Goal: Information Seeking & Learning: Find specific page/section

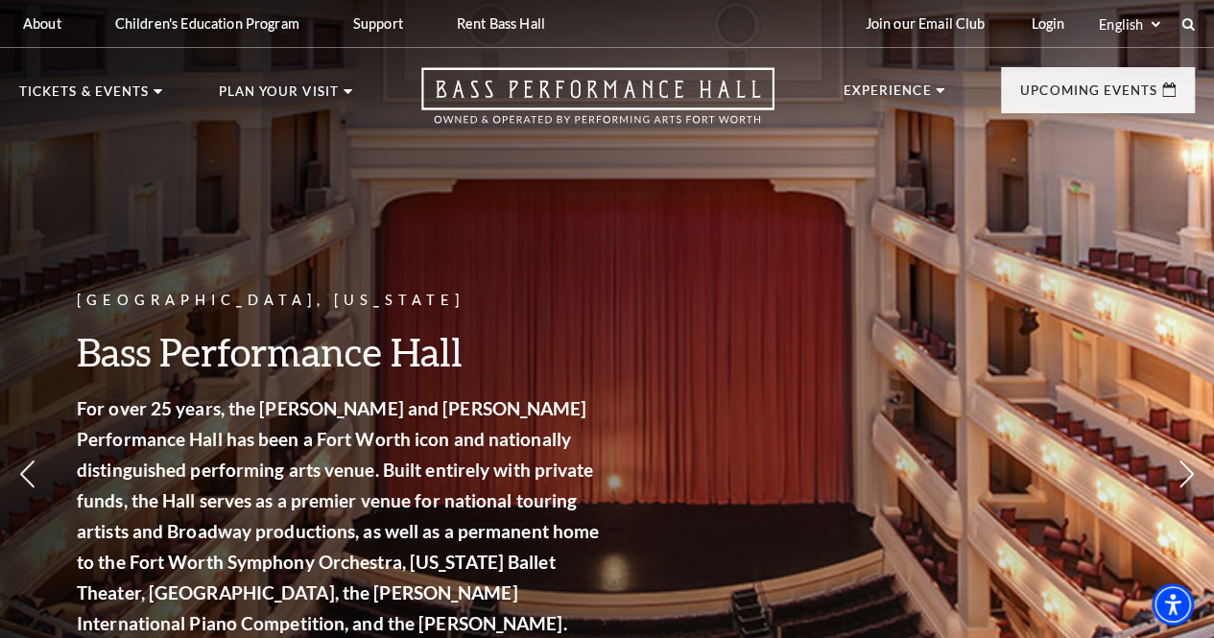
click at [1187, 26] on icon at bounding box center [1188, 23] width 13 height 13
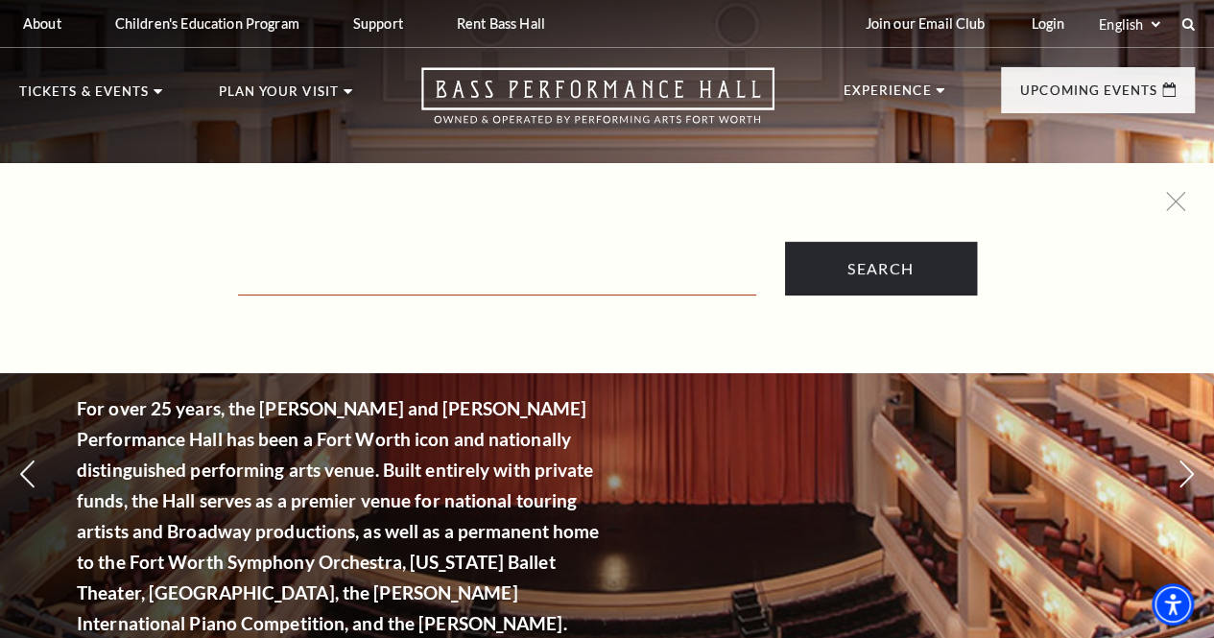
click at [424, 286] on input "Text field" at bounding box center [497, 275] width 518 height 39
type input "Priv"
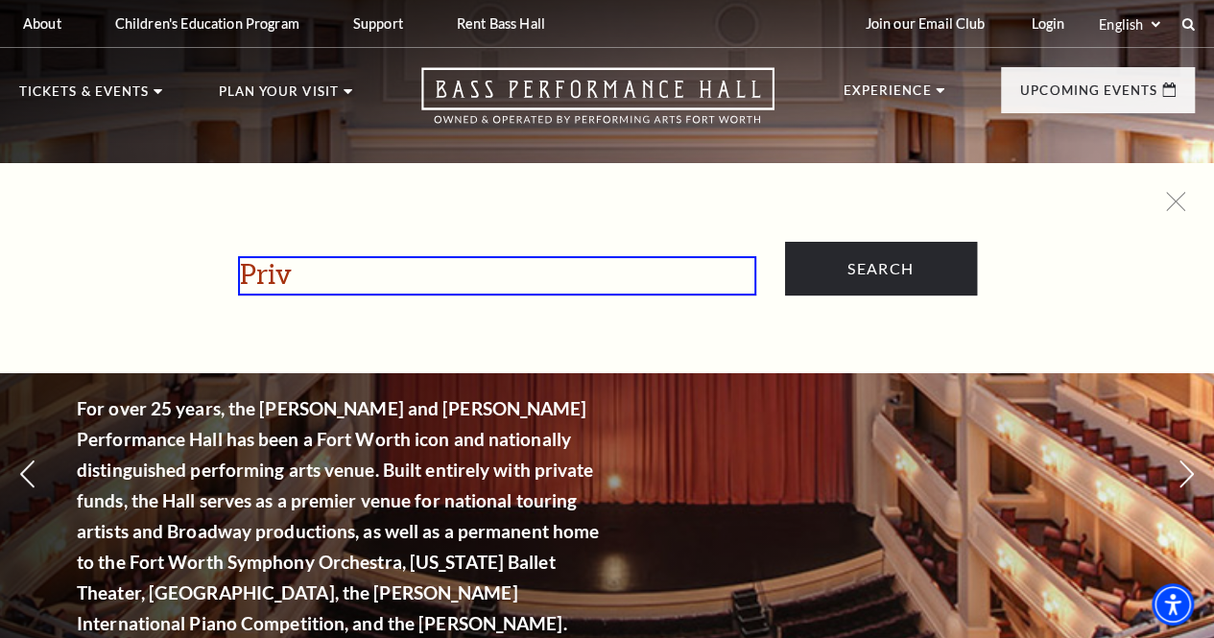
drag, startPoint x: 342, startPoint y: 279, endPoint x: 123, endPoint y: 269, distance: 219.1
click at [123, 269] on form "Priv Search" at bounding box center [607, 269] width 1157 height 54
paste input "Privacy Policy"
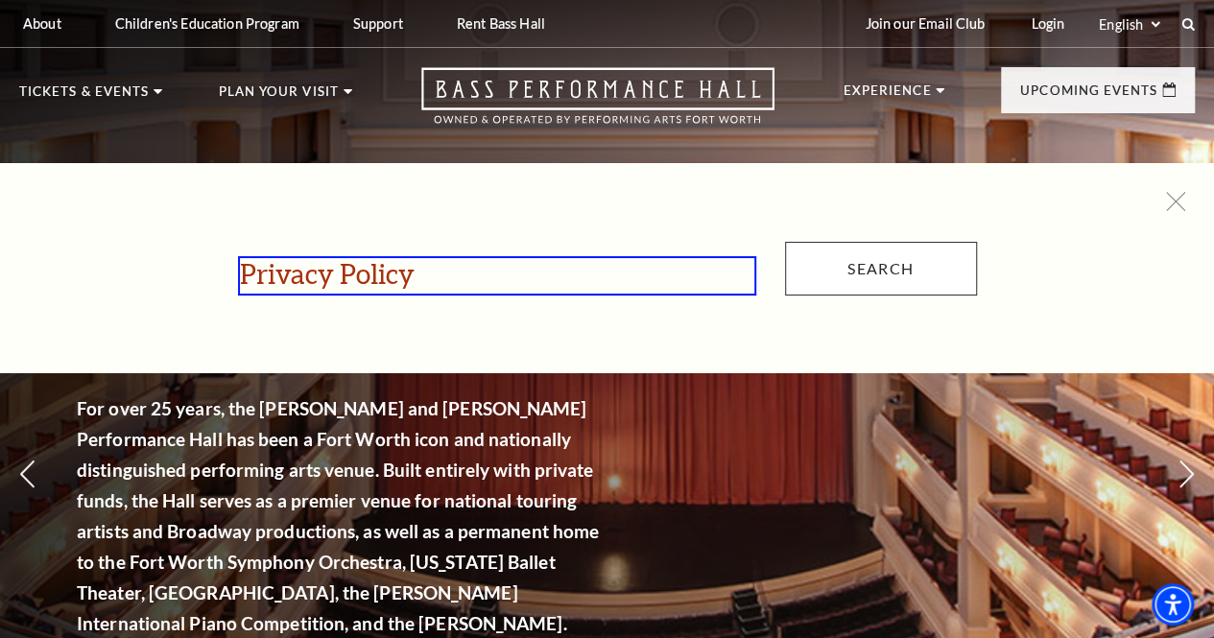
type input "Privacy Policy"
click at [914, 269] on input "Search" at bounding box center [881, 269] width 192 height 54
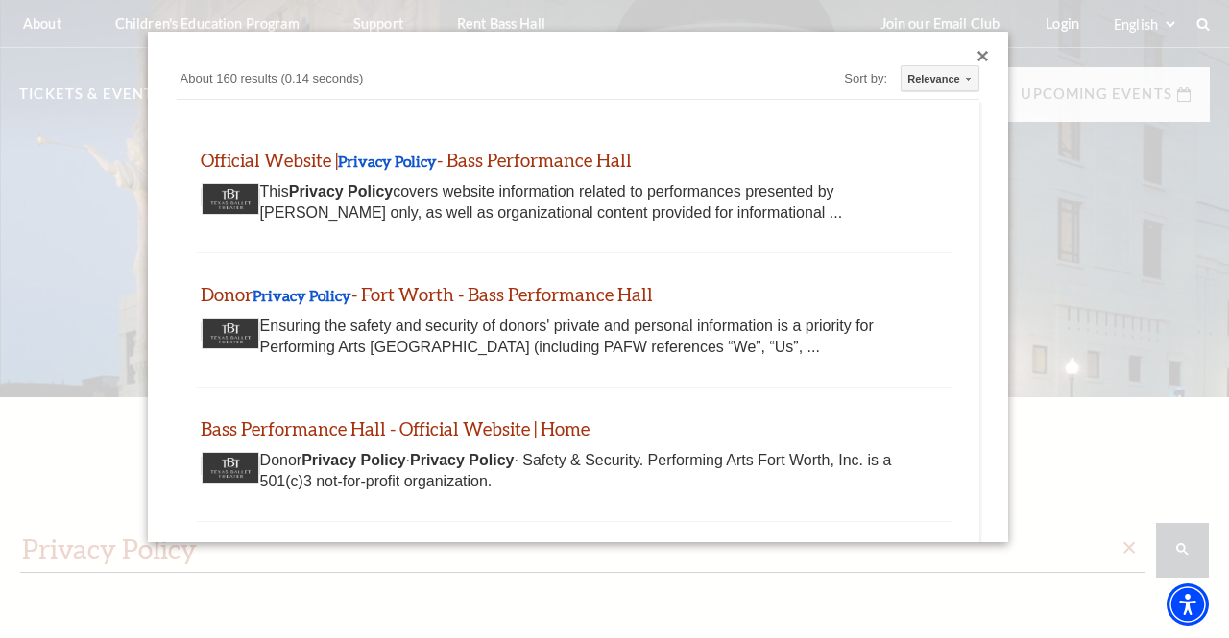
click at [977, 60] on div "Close dialog" at bounding box center [983, 57] width 12 height 12
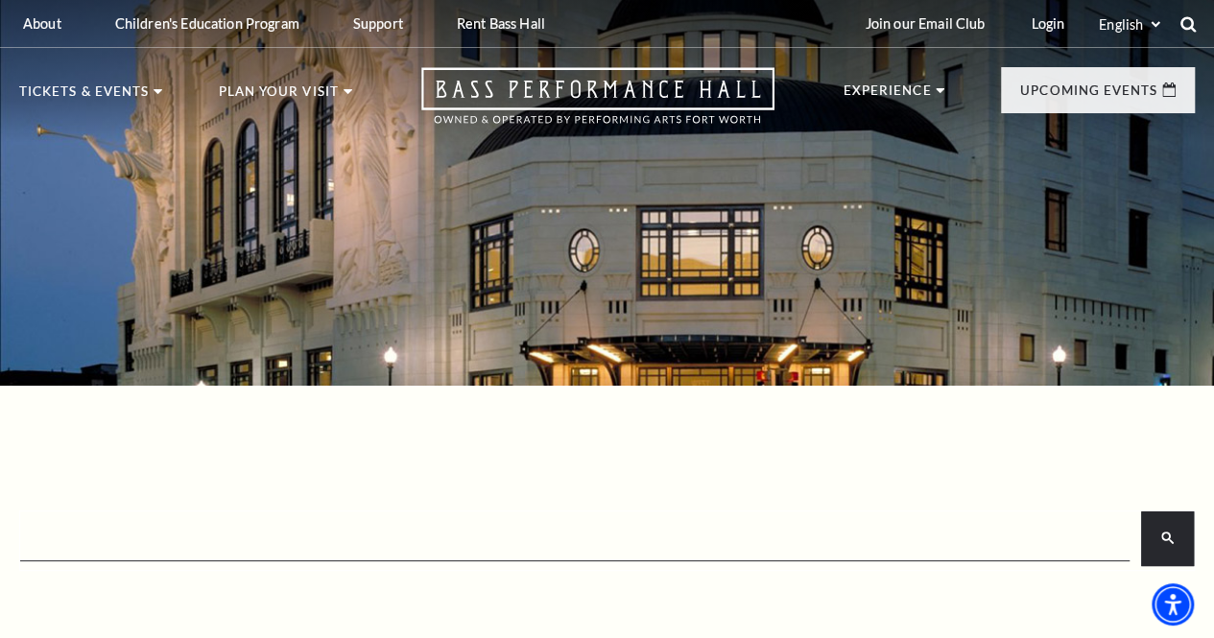
click at [1183, 24] on icon at bounding box center [1188, 23] width 17 height 17
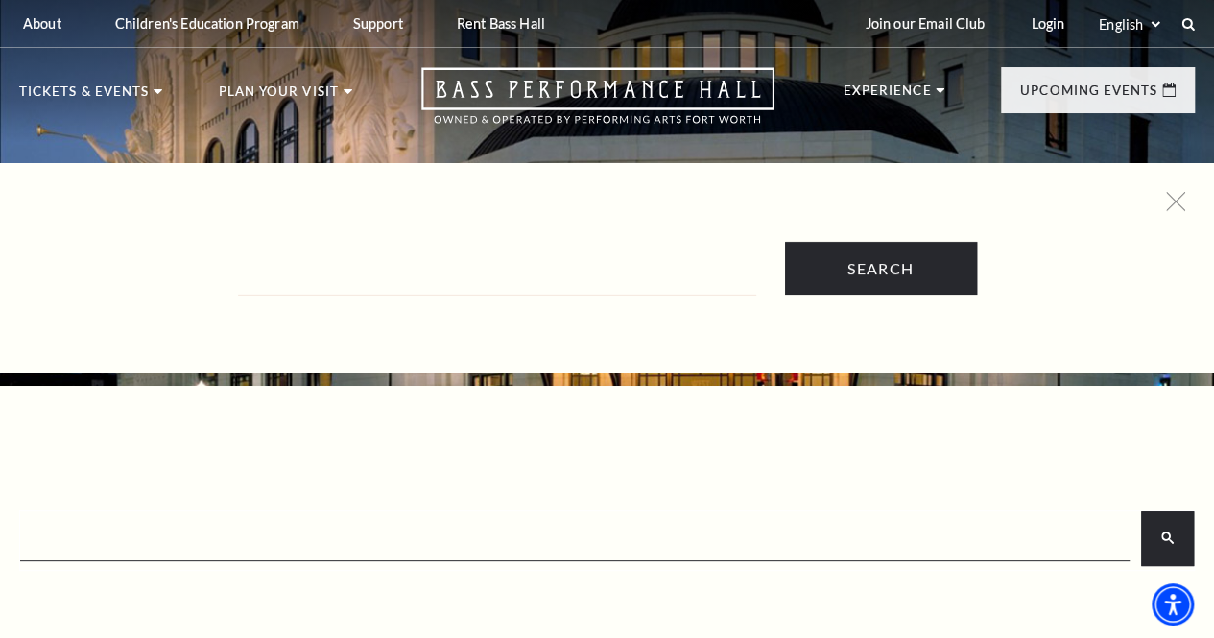
paste input "Privacy Policy"
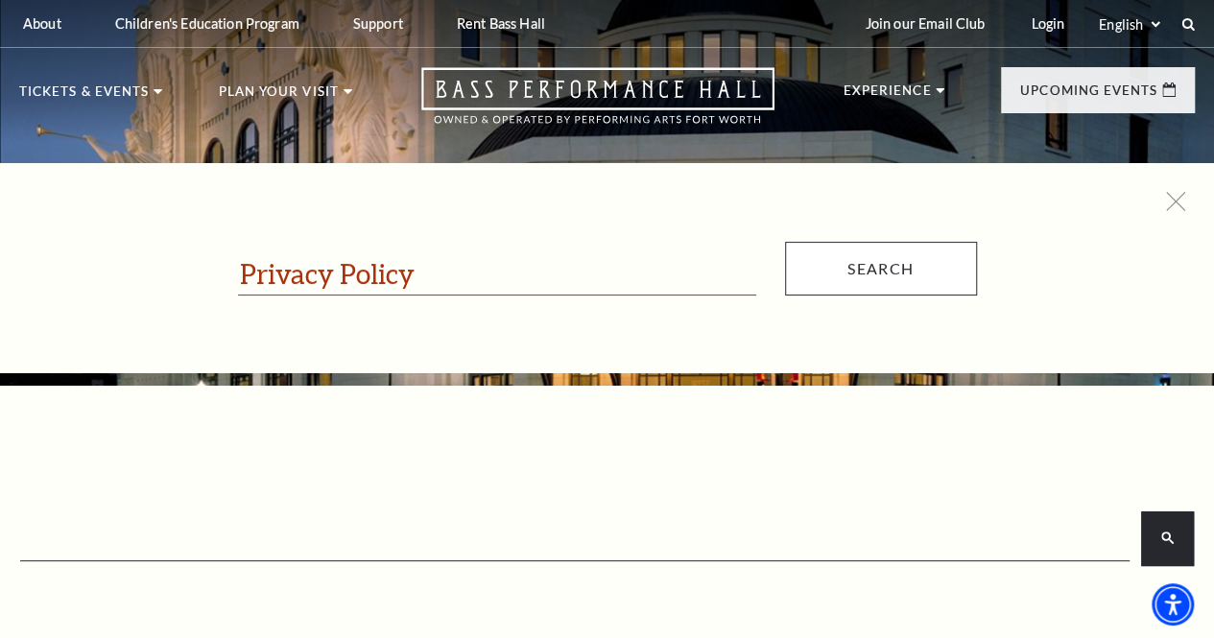
type input "Privacy Policy"
click at [907, 266] on input "Search" at bounding box center [881, 269] width 192 height 54
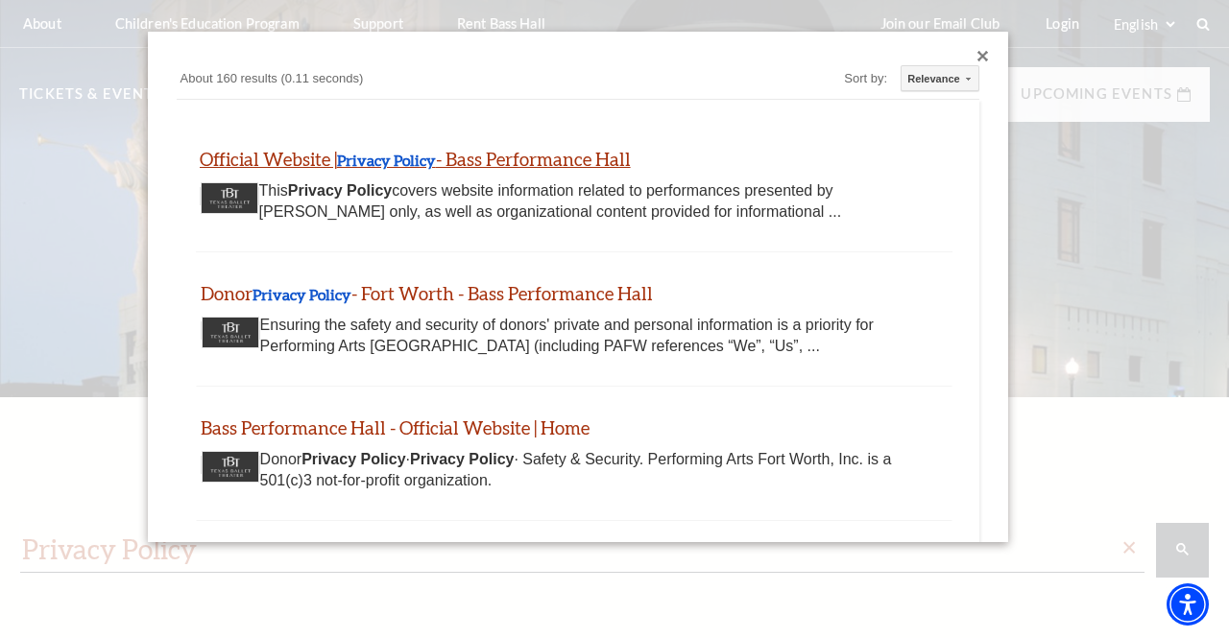
click at [515, 160] on link "Official Website | Privacy Policy - Bass Performance Hall" at bounding box center [415, 159] width 431 height 22
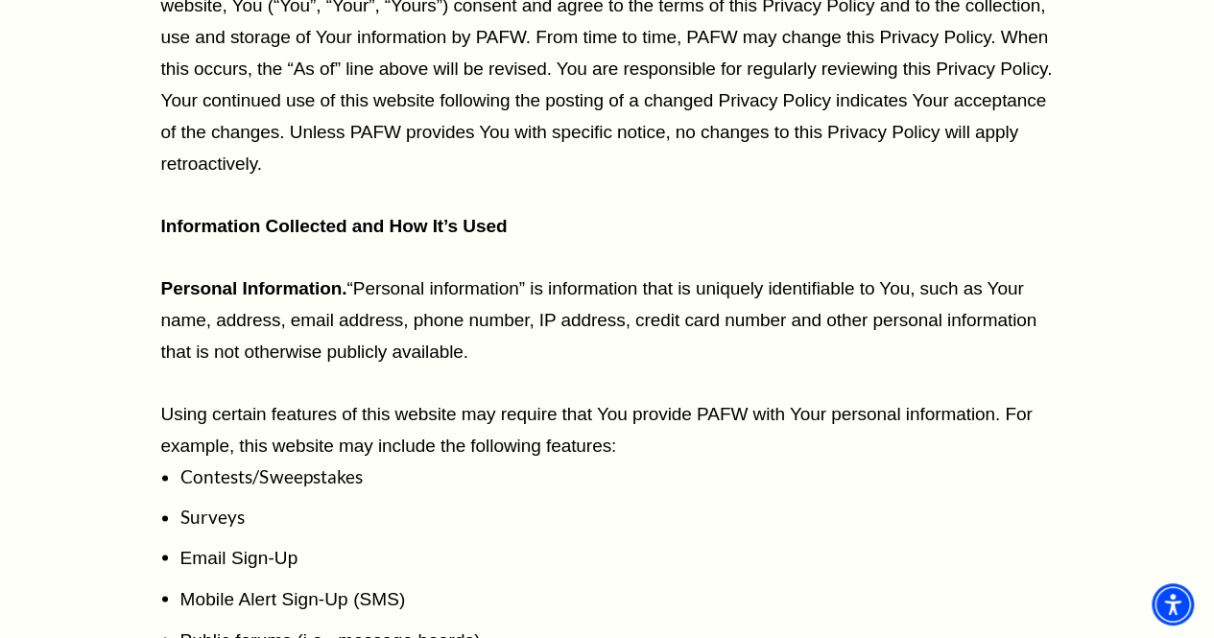
scroll to position [1450, 0]
